Goal: Information Seeking & Learning: Learn about a topic

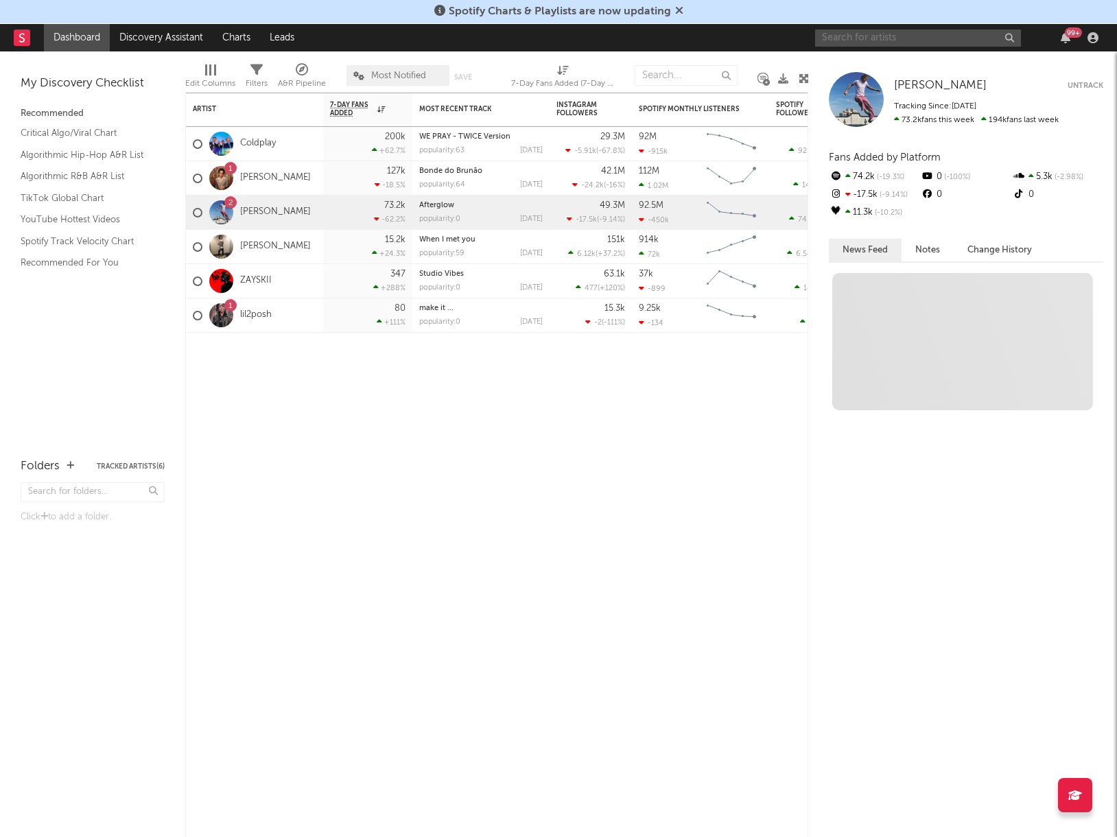
click at [862, 38] on input "text" at bounding box center [918, 38] width 206 height 17
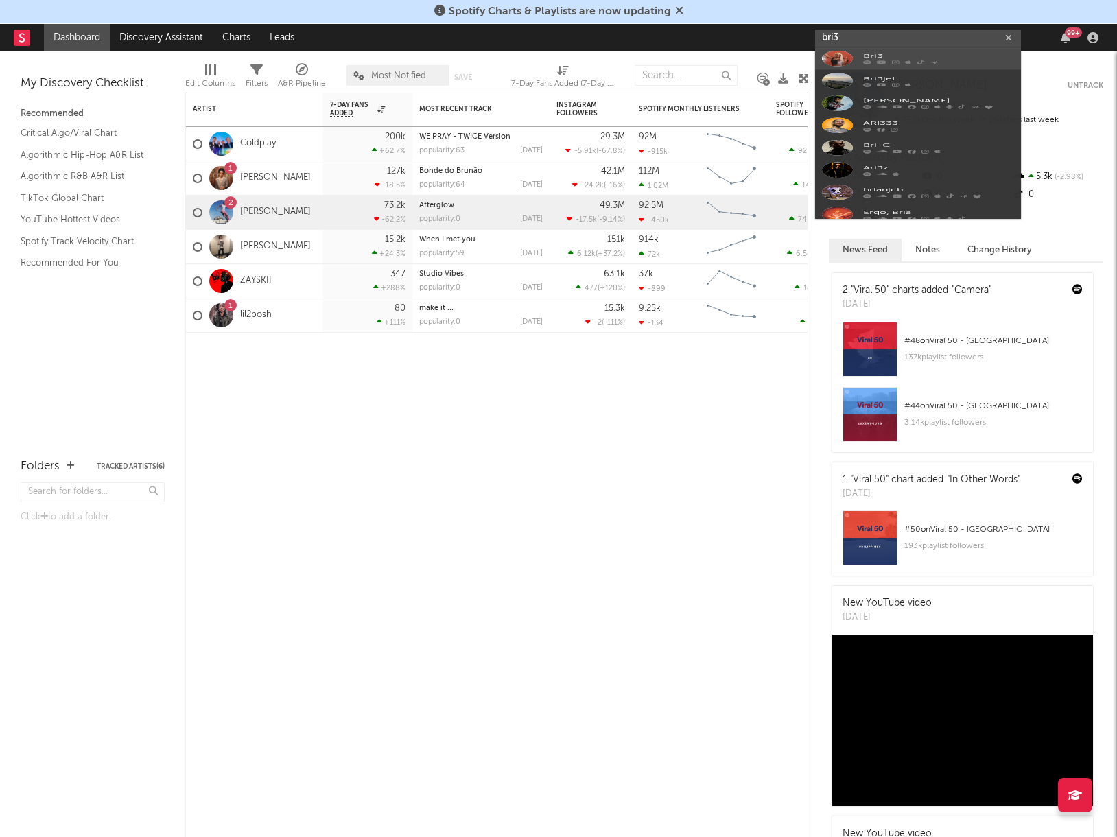
type input "bri3"
click at [850, 60] on div at bounding box center [837, 69] width 31 height 31
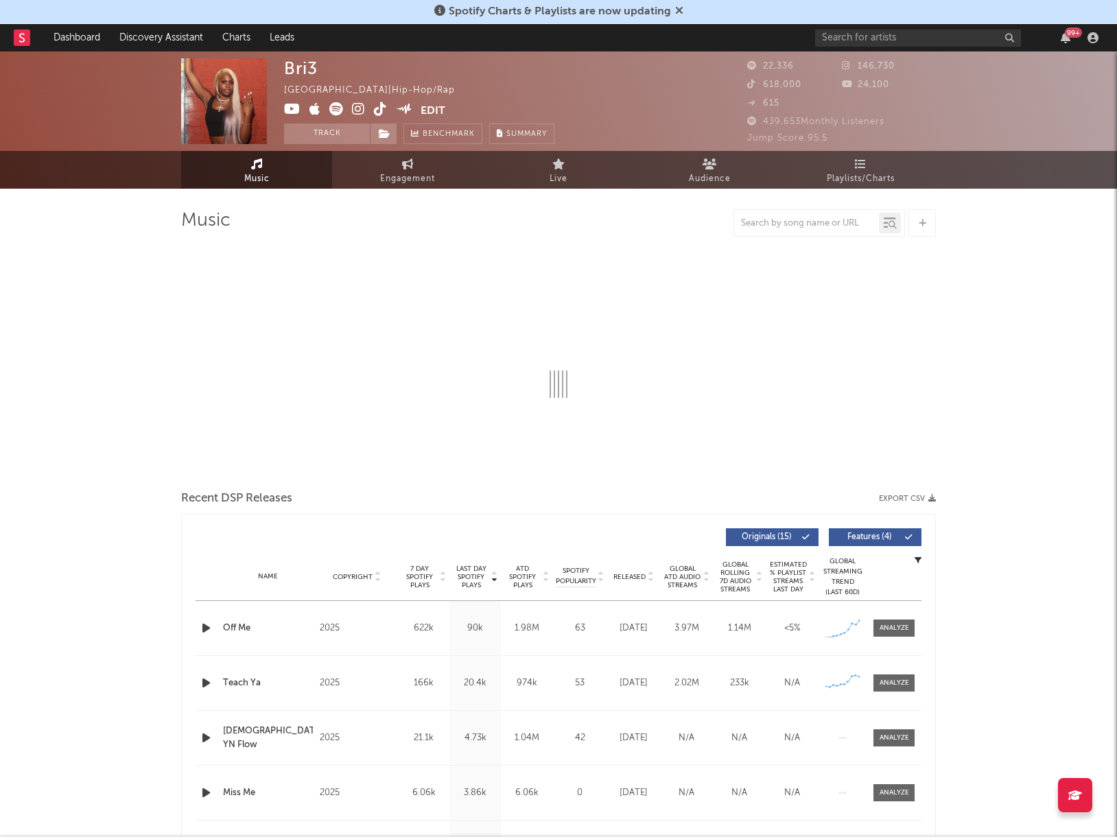
select select "6m"
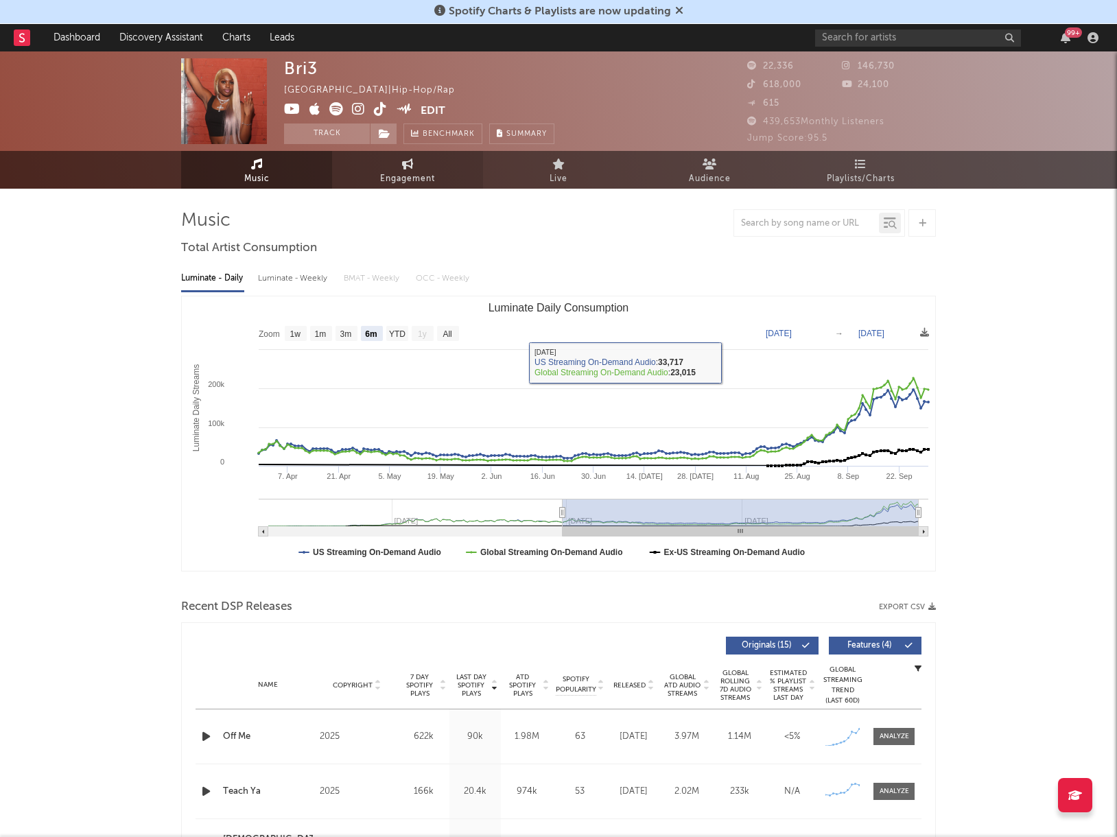
click at [436, 174] on link "Engagement" at bounding box center [407, 170] width 151 height 38
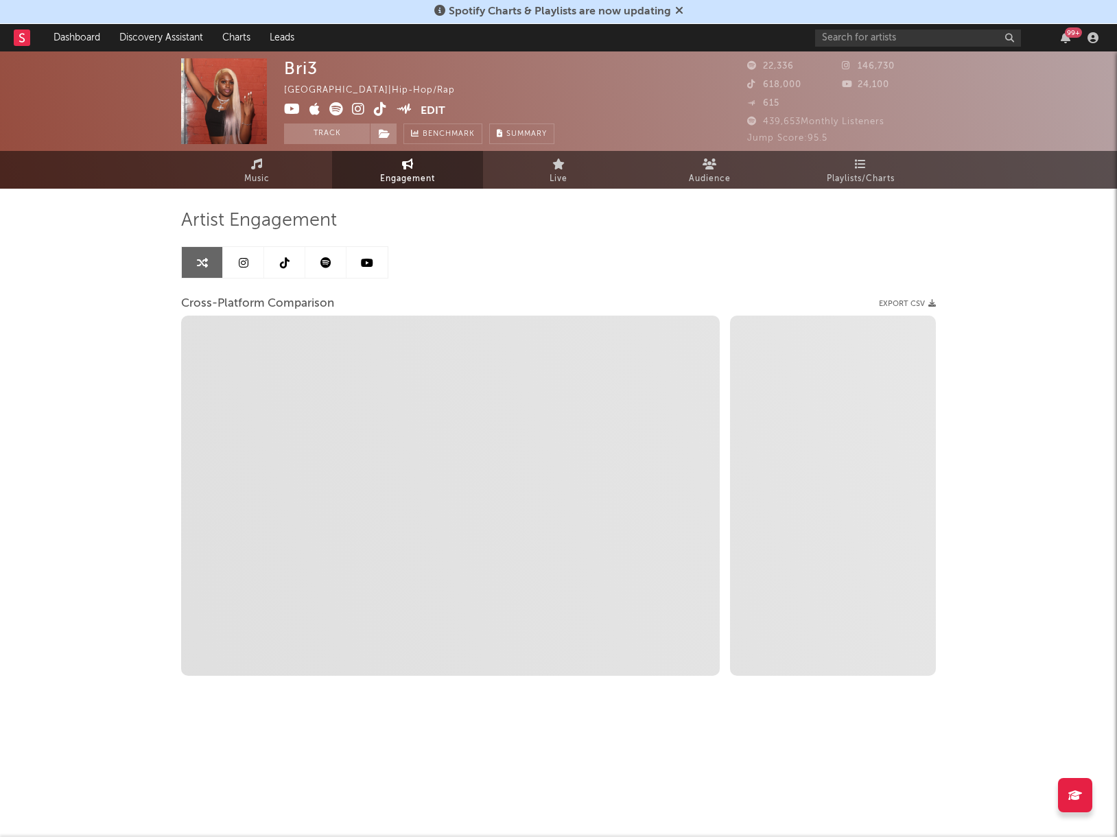
select select "1w"
click at [281, 262] on icon at bounding box center [285, 262] width 10 height 11
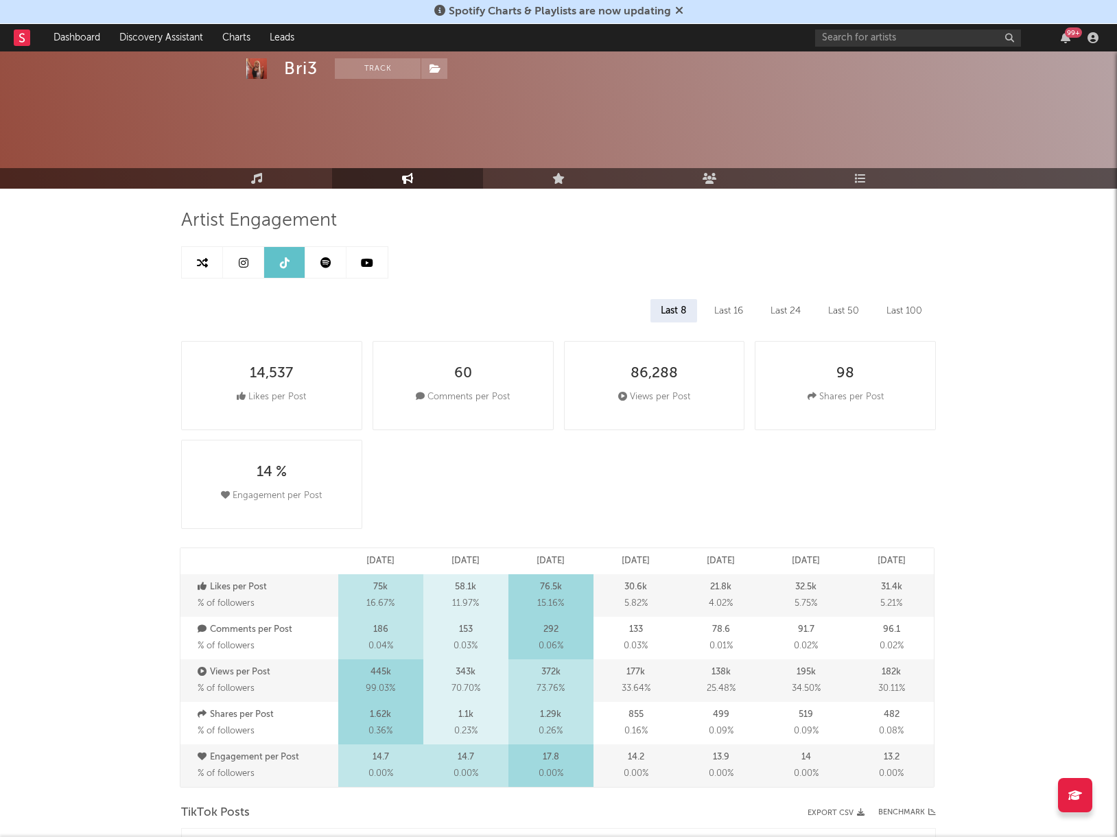
scroll to position [193, 0]
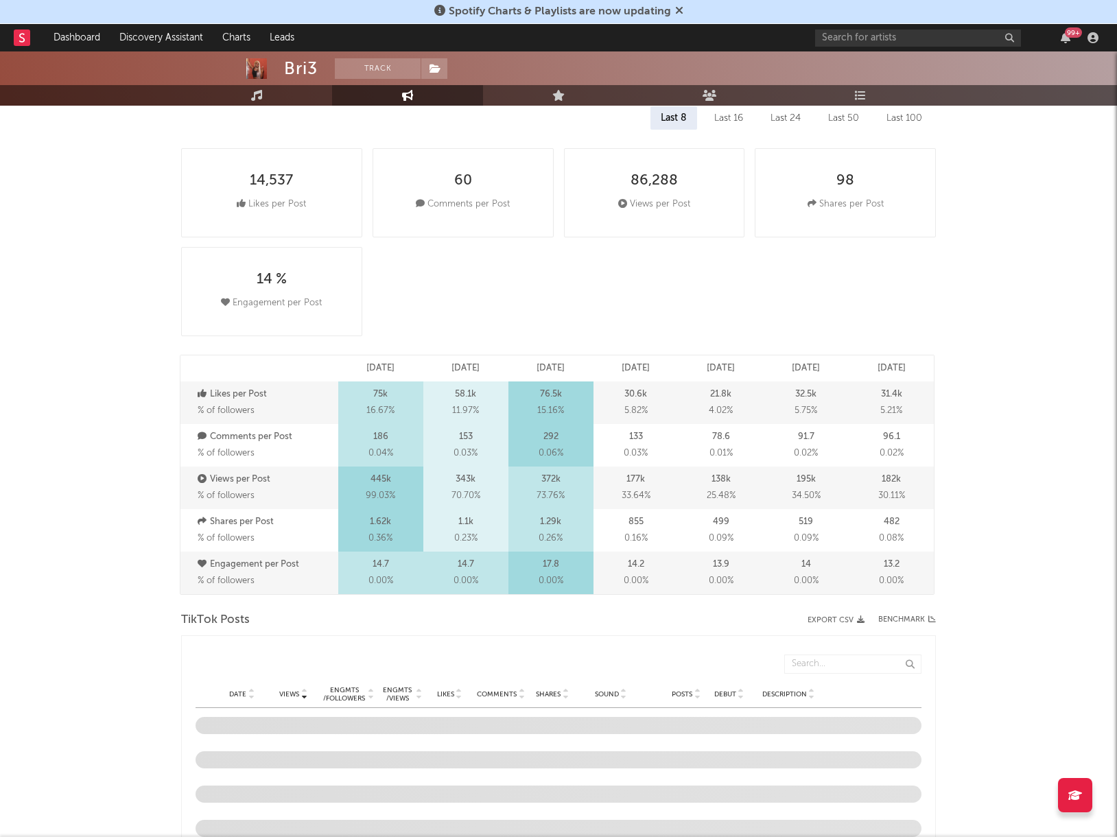
select select "6m"
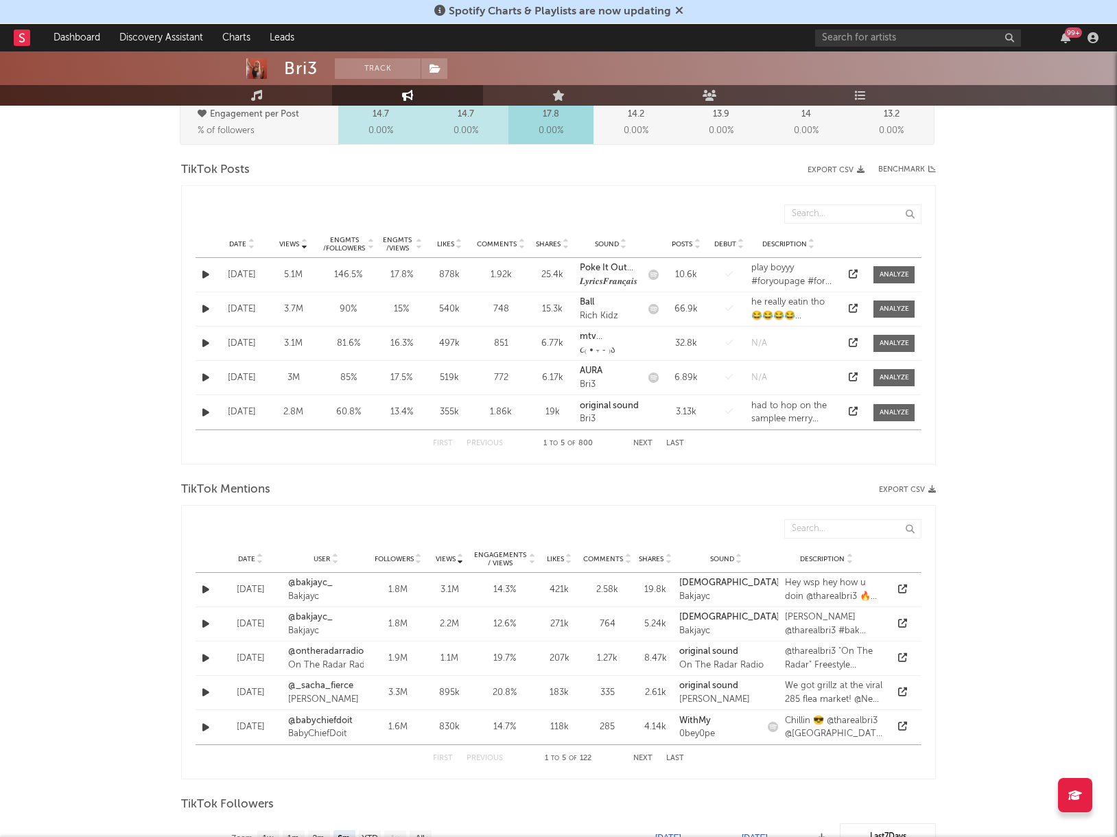
scroll to position [644, 0]
click at [692, 242] on div "Posts" at bounding box center [686, 243] width 41 height 10
click at [643, 439] on button "Next" at bounding box center [642, 443] width 19 height 8
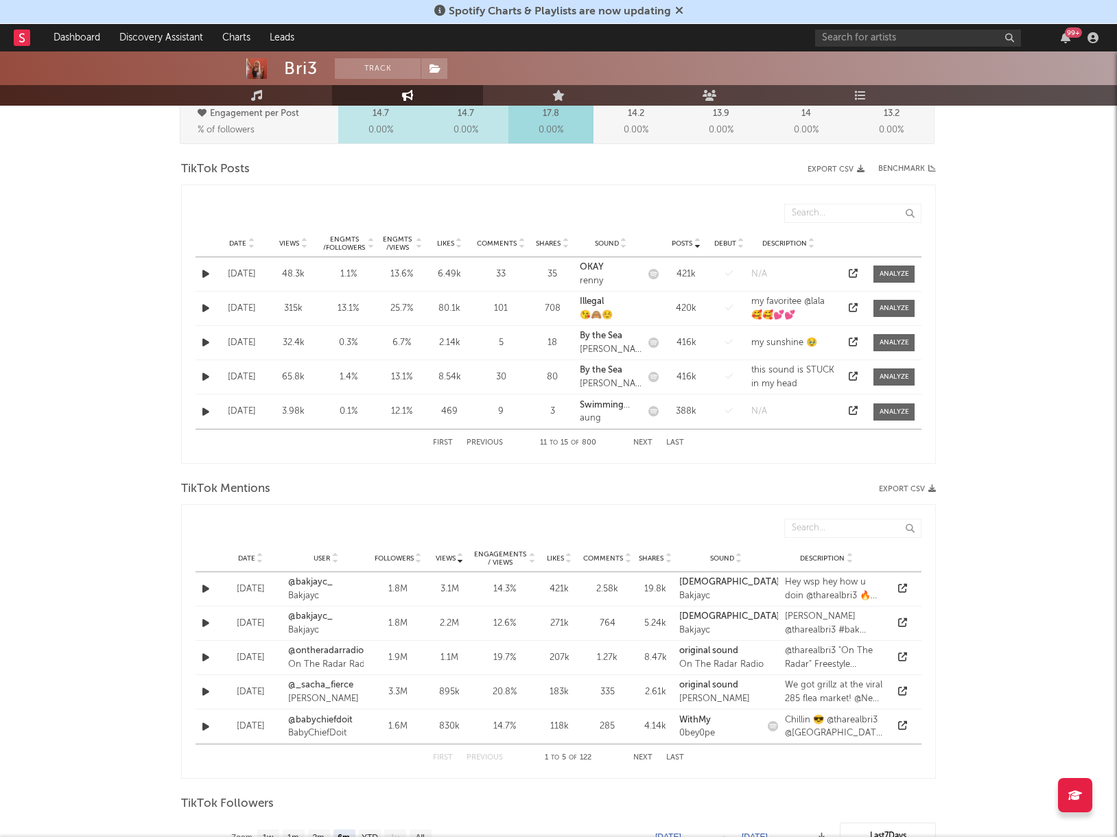
click at [643, 439] on button "Next" at bounding box center [642, 443] width 19 height 8
click at [642, 439] on button "Next" at bounding box center [642, 443] width 19 height 8
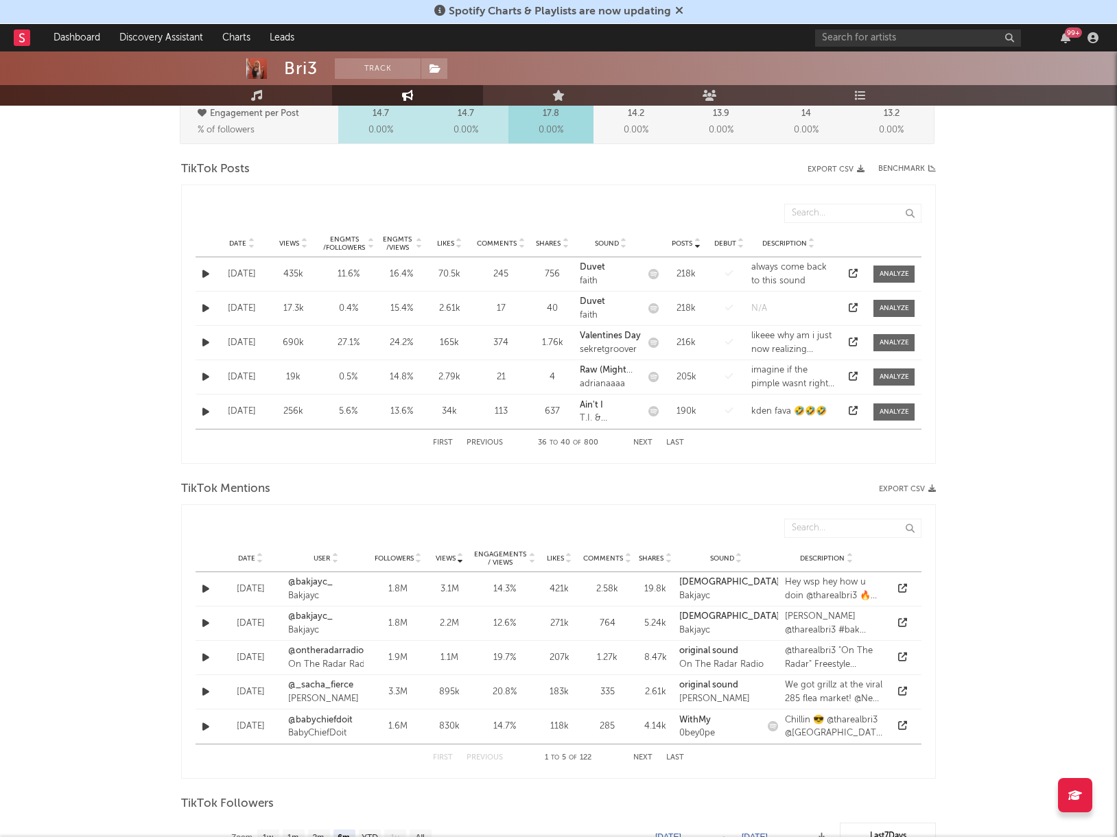
click at [642, 439] on button "Next" at bounding box center [642, 443] width 19 height 8
